Goal: Check status: Check status

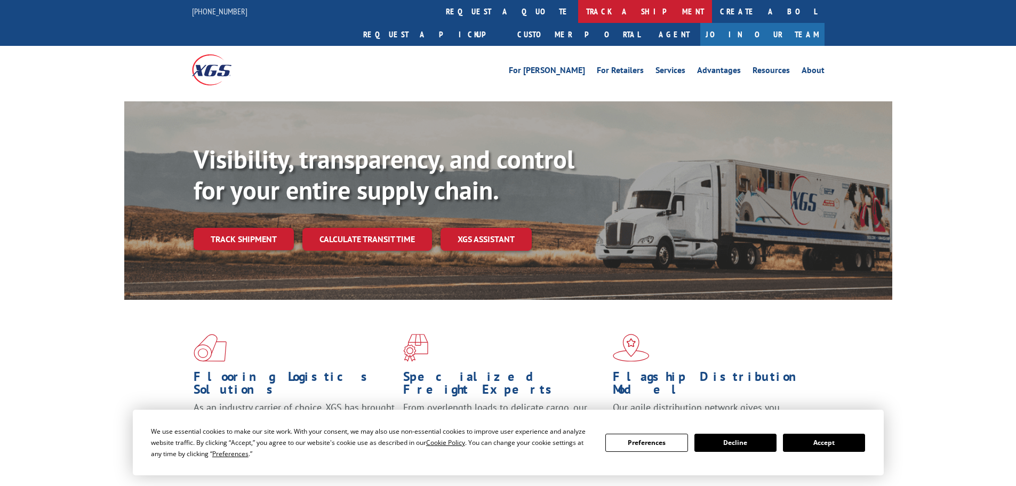
click at [578, 14] on link "track a shipment" at bounding box center [645, 11] width 134 height 23
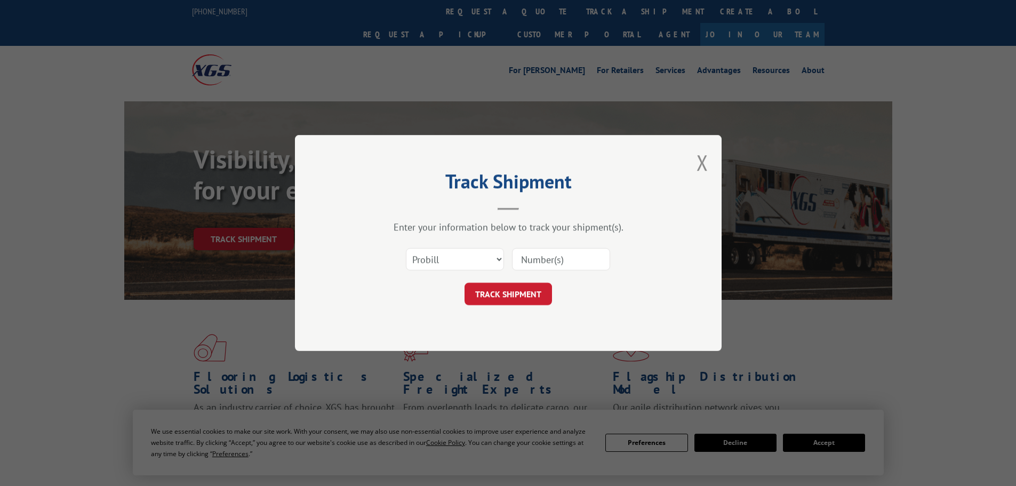
click at [542, 249] on input at bounding box center [561, 259] width 98 height 22
paste input "17232593"
type input "17232593"
click at [538, 290] on button "TRACK SHIPMENT" at bounding box center [507, 294] width 87 height 22
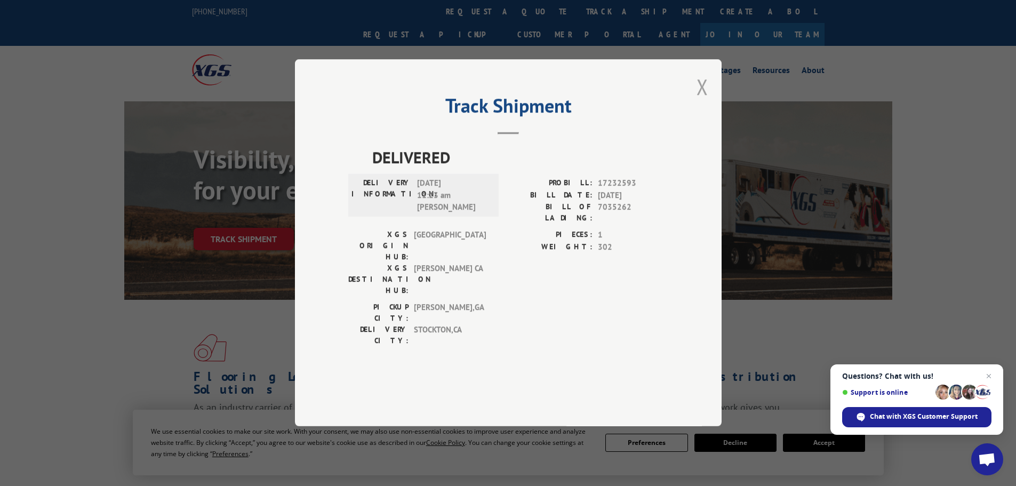
click at [706, 101] on button "Close modal" at bounding box center [702, 87] width 12 height 28
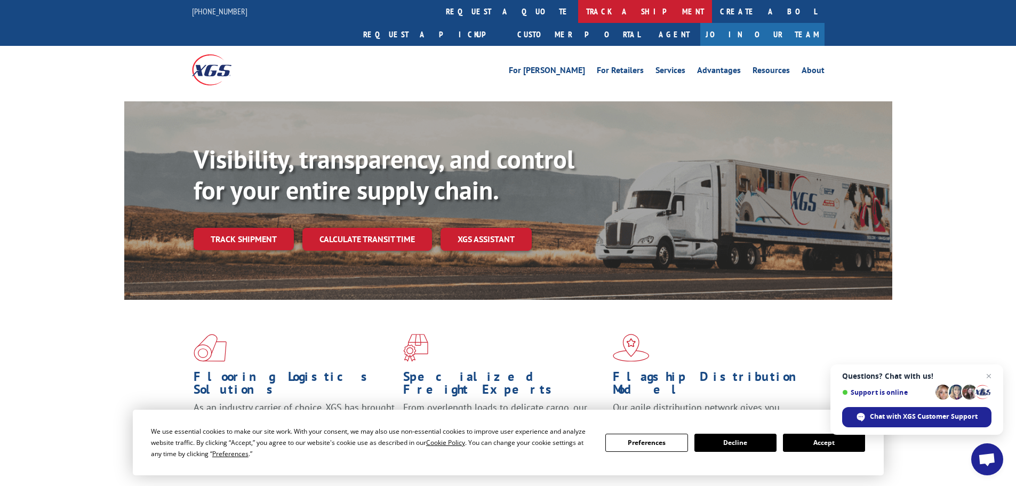
click at [578, 13] on link "track a shipment" at bounding box center [645, 11] width 134 height 23
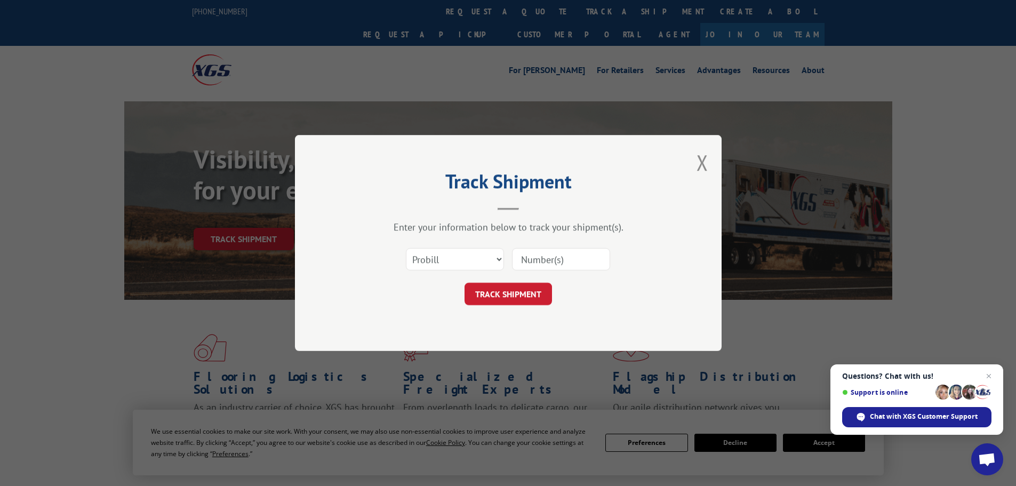
click at [547, 267] on input at bounding box center [561, 259] width 98 height 22
paste input "17156642"
type input "17156642"
click at [532, 293] on button "TRACK SHIPMENT" at bounding box center [507, 294] width 87 height 22
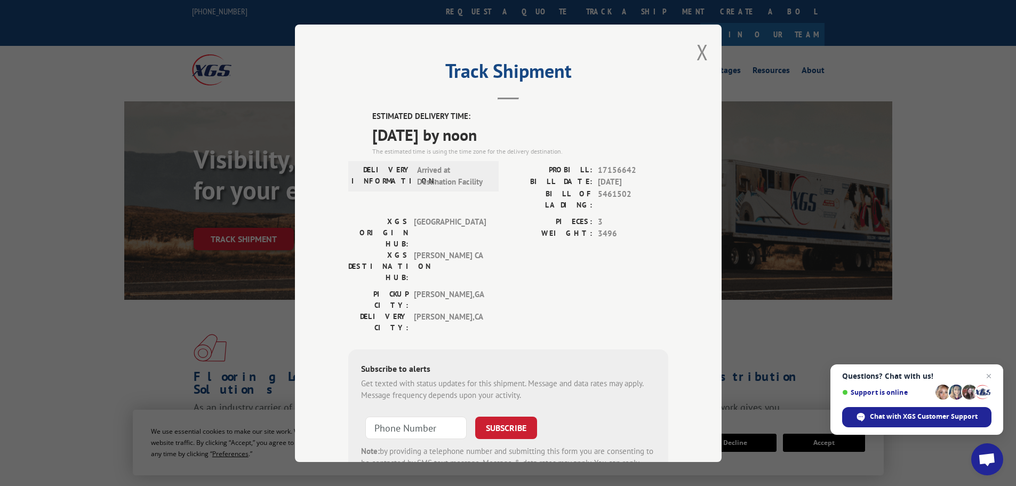
click at [695, 37] on div "Track Shipment ESTIMATED DELIVERY TIME: [DATE] by noon The estimated time is us…" at bounding box center [508, 243] width 427 height 437
click at [704, 46] on div "Track Shipment ESTIMATED DELIVERY TIME: [DATE] by noon The estimated time is us…" at bounding box center [508, 243] width 427 height 437
click at [699, 49] on button "Close modal" at bounding box center [702, 52] width 12 height 28
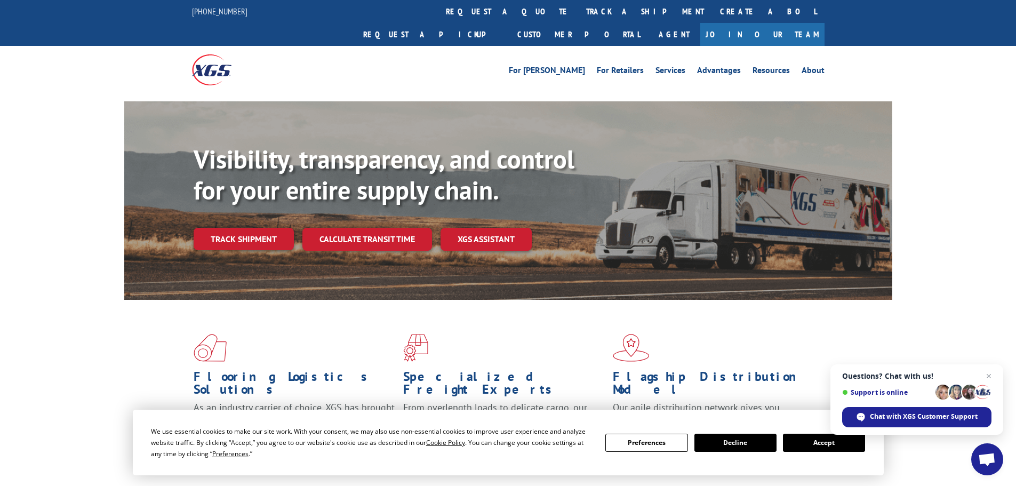
click at [578, 15] on link "track a shipment" at bounding box center [645, 11] width 134 height 23
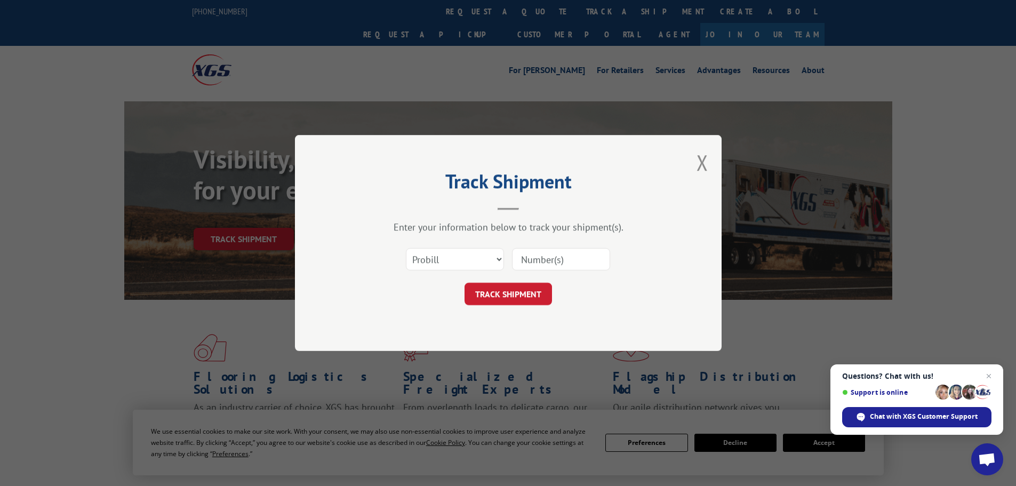
click at [566, 265] on input at bounding box center [561, 259] width 98 height 22
click at [479, 262] on select "Select category... Probill BOL PO" at bounding box center [455, 259] width 98 height 22
select select "po"
click at [406, 248] on select "Select category... Probill BOL PO" at bounding box center [455, 259] width 98 height 22
click at [554, 265] on input at bounding box center [561, 259] width 98 height 22
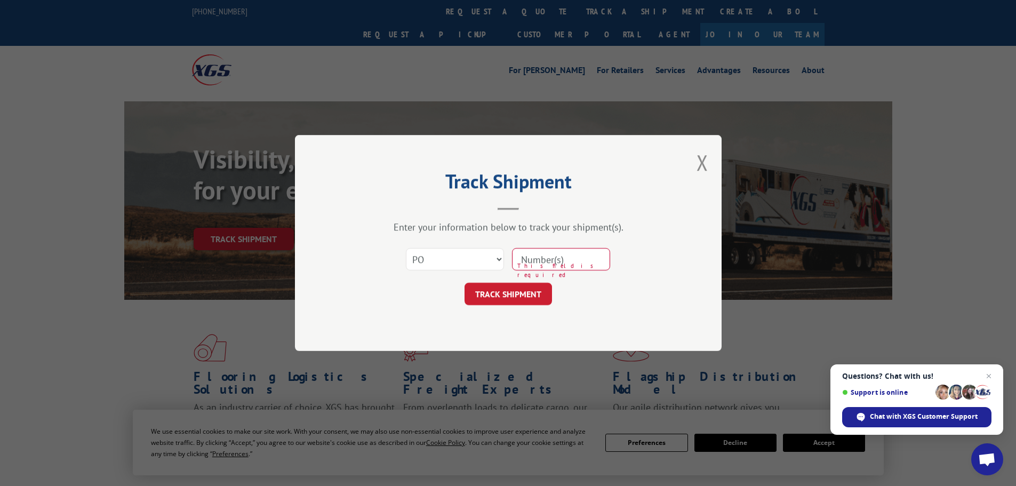
paste input "20500018"
type input "20500018"
click at [526, 301] on button "TRACK SHIPMENT" at bounding box center [507, 294] width 87 height 22
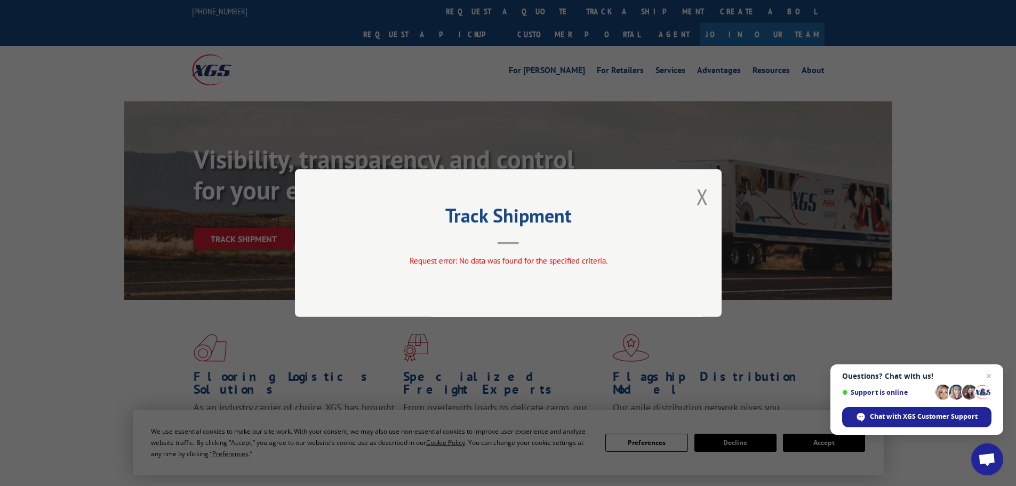
click at [709, 196] on div "Track Shipment Request error: No data was found for the specified criteria." at bounding box center [508, 243] width 427 height 148
click at [705, 191] on button "Close modal" at bounding box center [702, 196] width 12 height 28
